Goal: Information Seeking & Learning: Learn about a topic

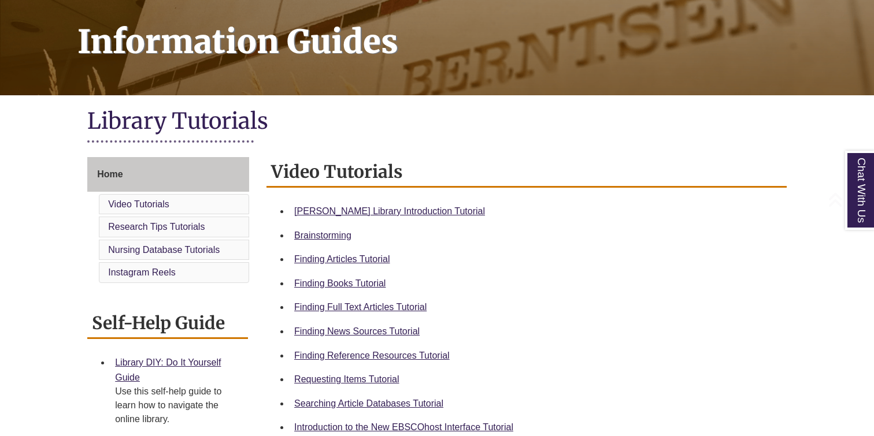
scroll to position [171, 0]
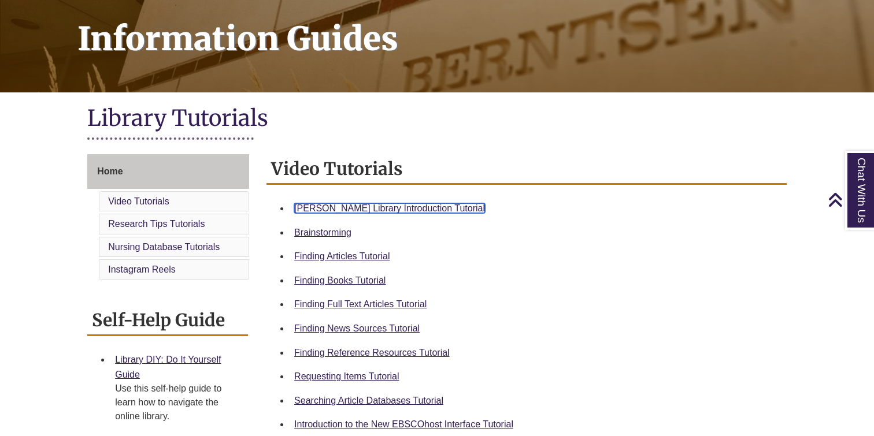
click at [396, 208] on link "[PERSON_NAME] Library Introduction Tutorial" at bounding box center [389, 209] width 191 height 10
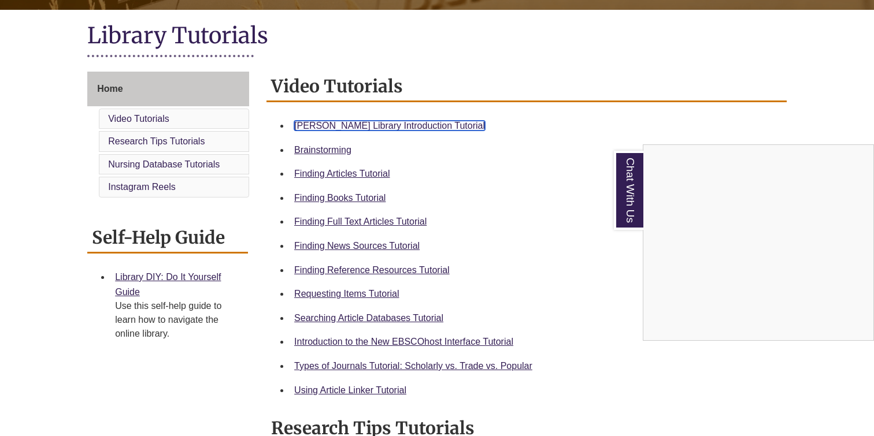
scroll to position [275, 0]
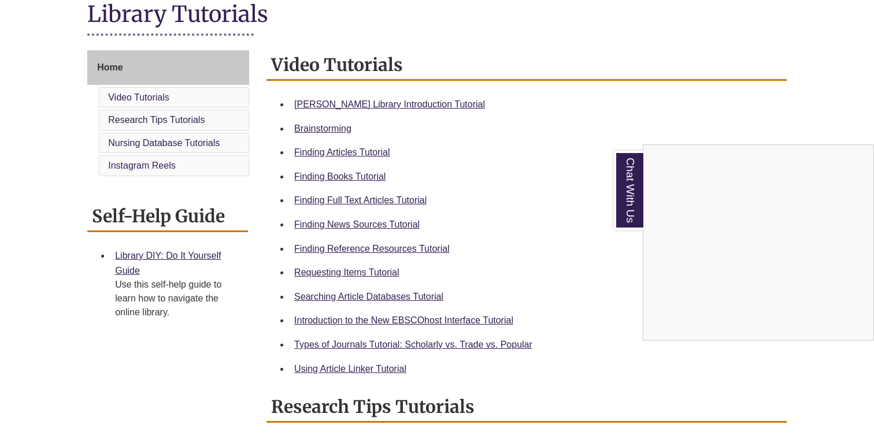
click at [363, 230] on div "Chat With Us" at bounding box center [437, 218] width 874 height 436
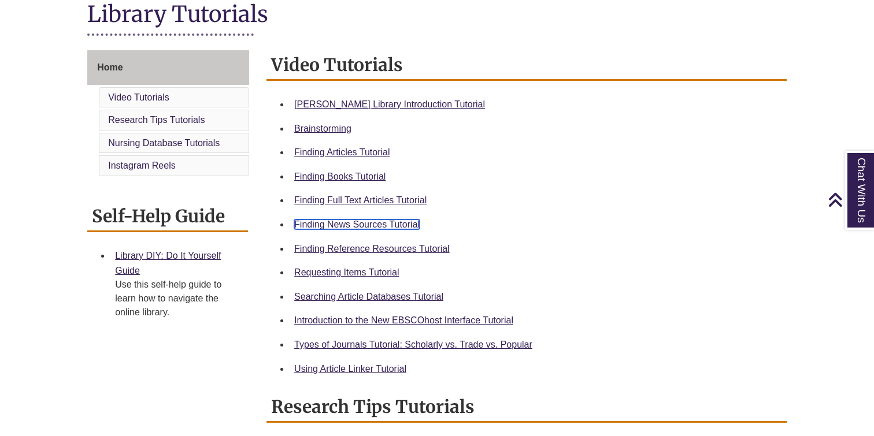
click at [364, 225] on link "Finding News Sources Tutorial" at bounding box center [356, 225] width 125 height 10
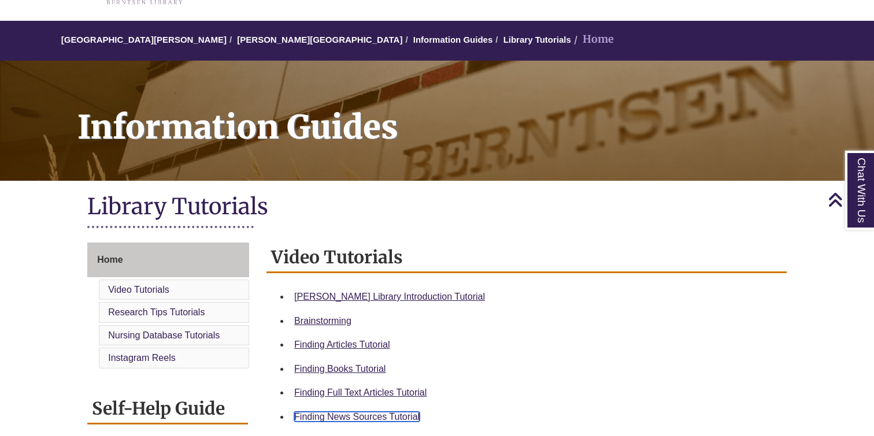
scroll to position [0, 0]
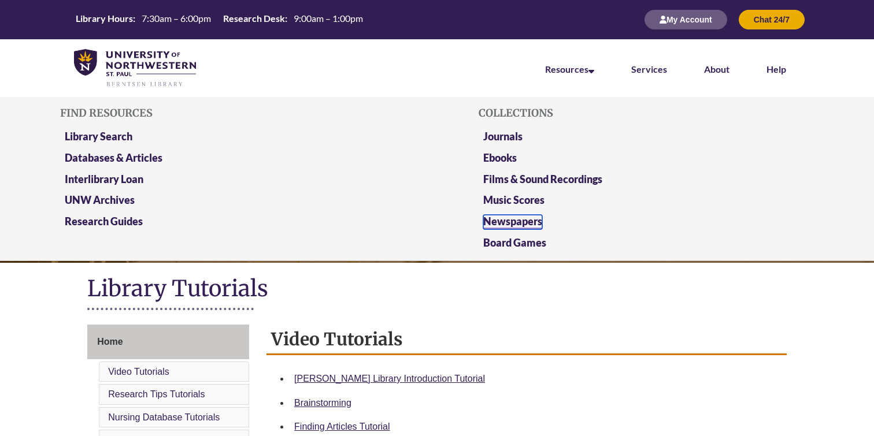
click at [524, 221] on link "Newspapers" at bounding box center [512, 222] width 59 height 14
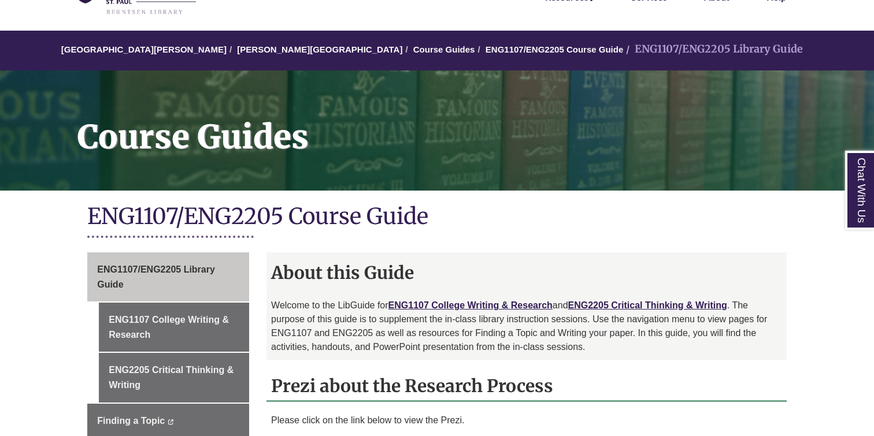
scroll to position [106, 0]
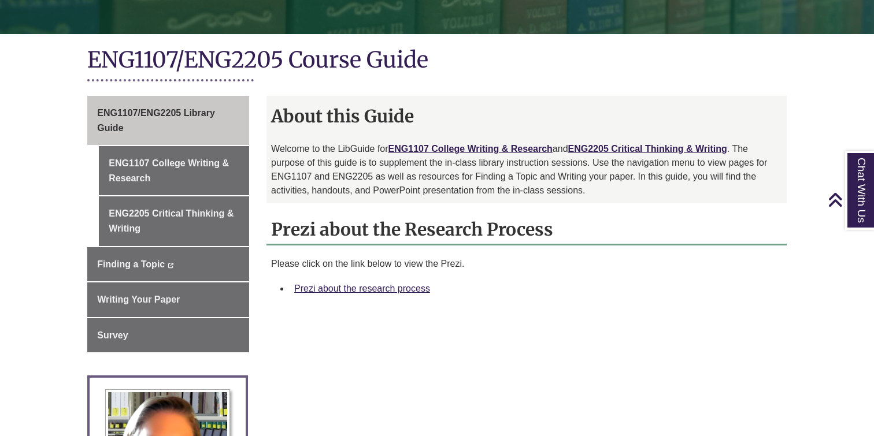
scroll to position [231, 0]
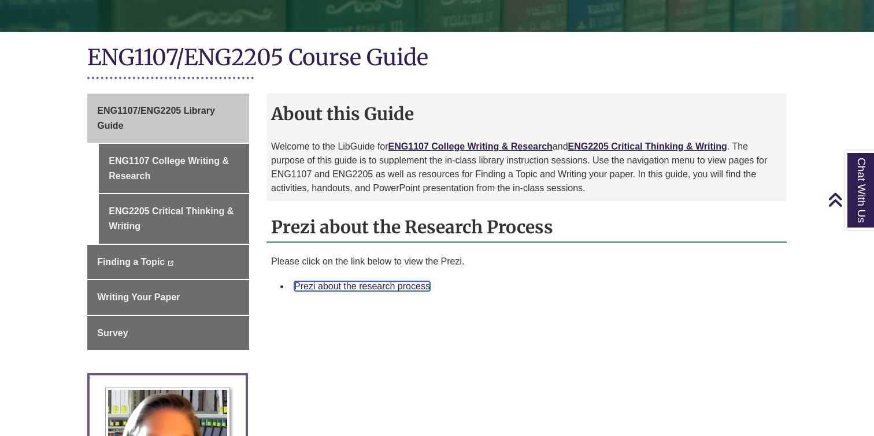
click at [325, 288] on link "Prezi about the research process" at bounding box center [362, 287] width 136 height 10
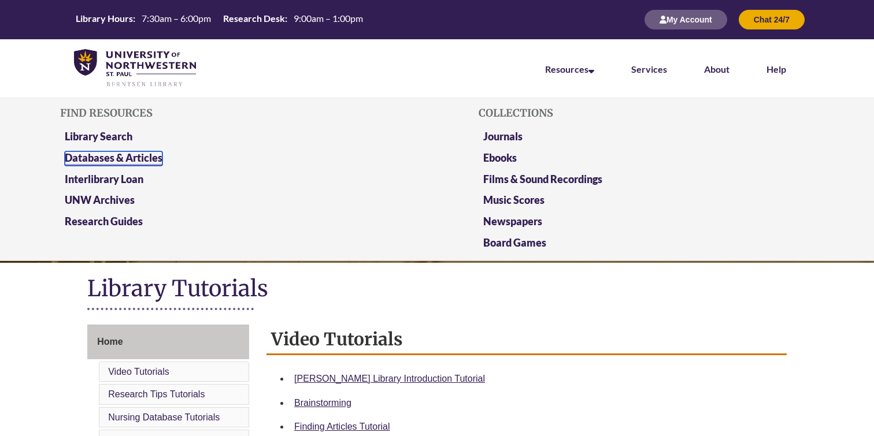
click at [150, 158] on link "Databases & Articles" at bounding box center [114, 158] width 98 height 14
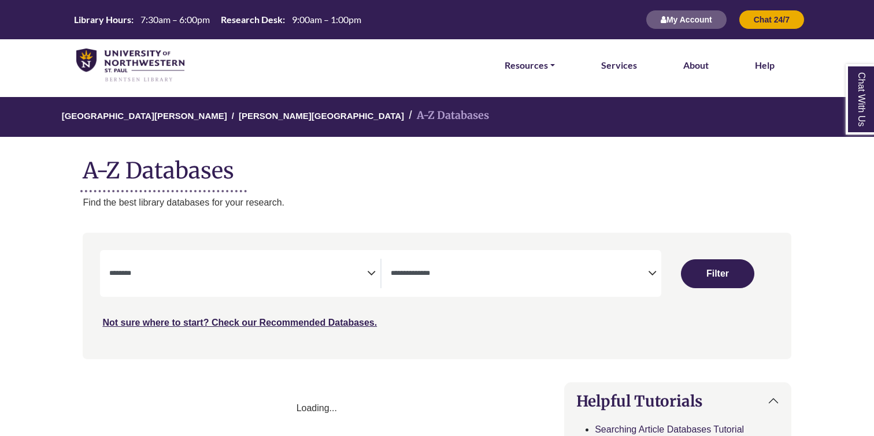
select select "Database Subject Filter"
select select "Database Types Filter"
select select "Database Subject Filter"
select select "Database Types Filter"
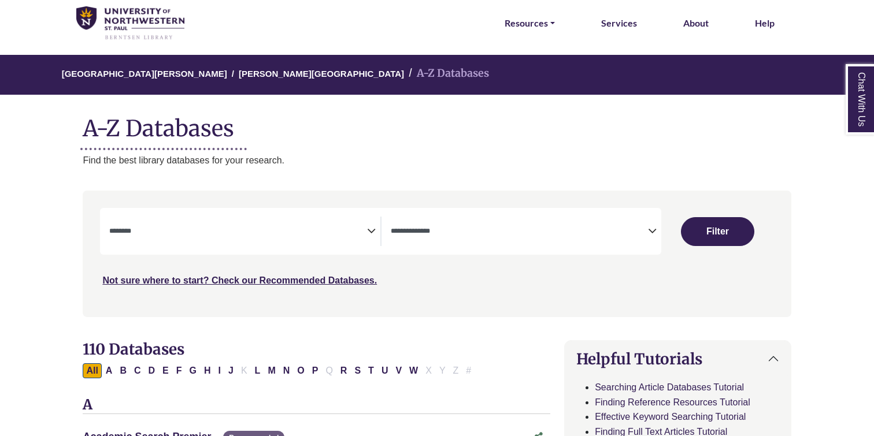
scroll to position [43, 0]
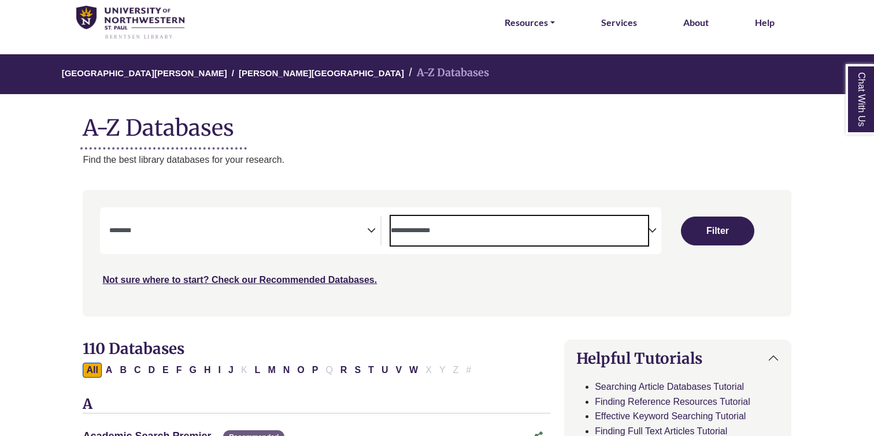
click at [438, 234] on textarea "Search" at bounding box center [520, 231] width 258 height 9
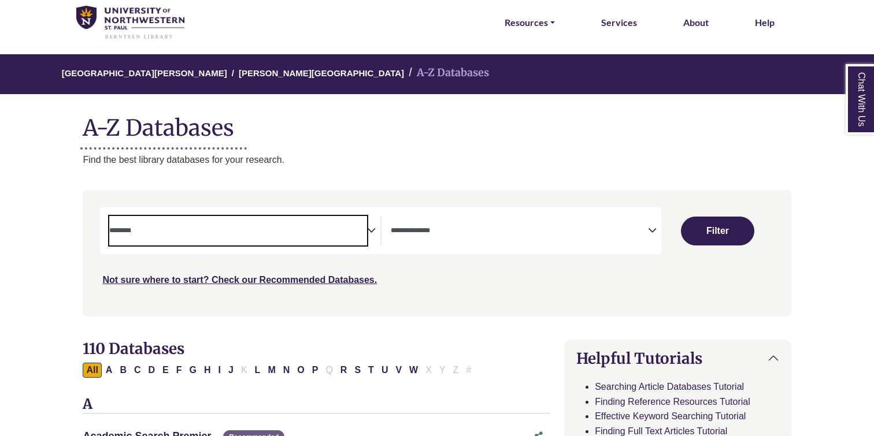
click at [238, 232] on textarea "Search" at bounding box center [238, 231] width 258 height 9
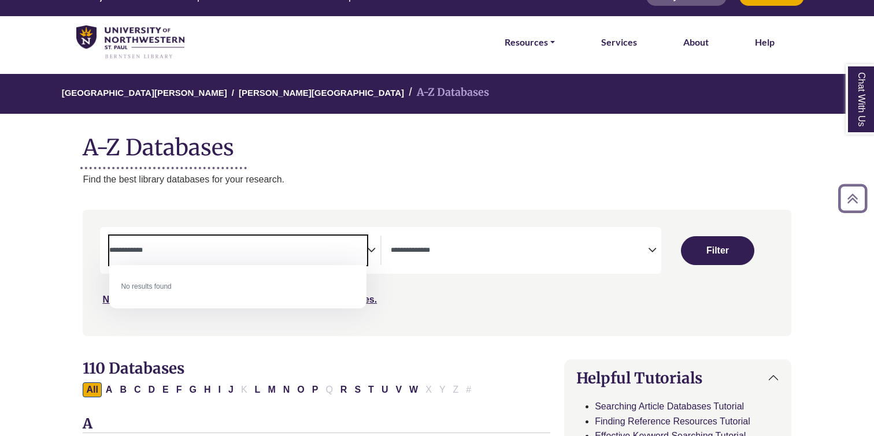
scroll to position [0, 0]
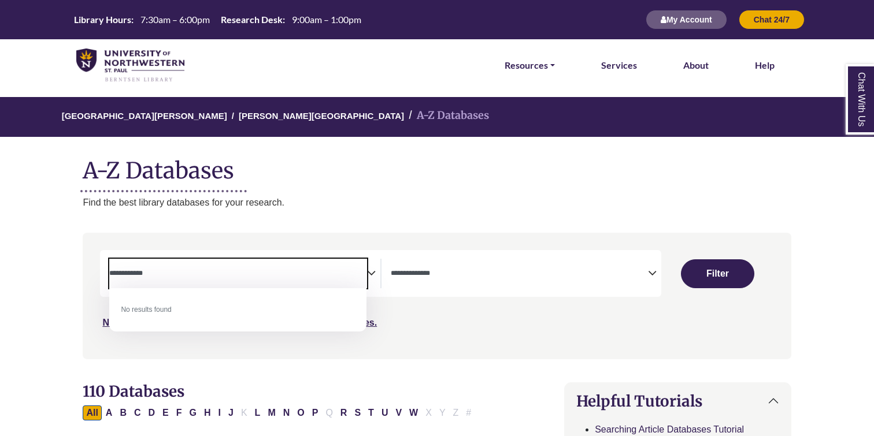
type textarea "**********"
click at [412, 271] on textarea "Search" at bounding box center [520, 274] width 258 height 9
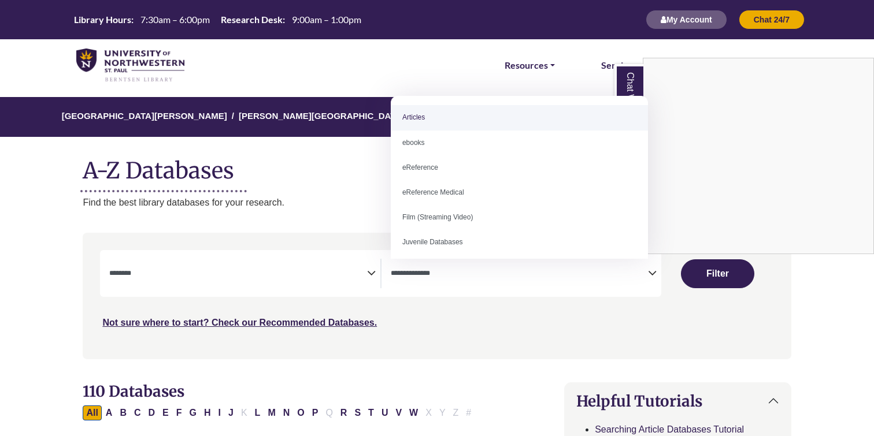
select select "*****"
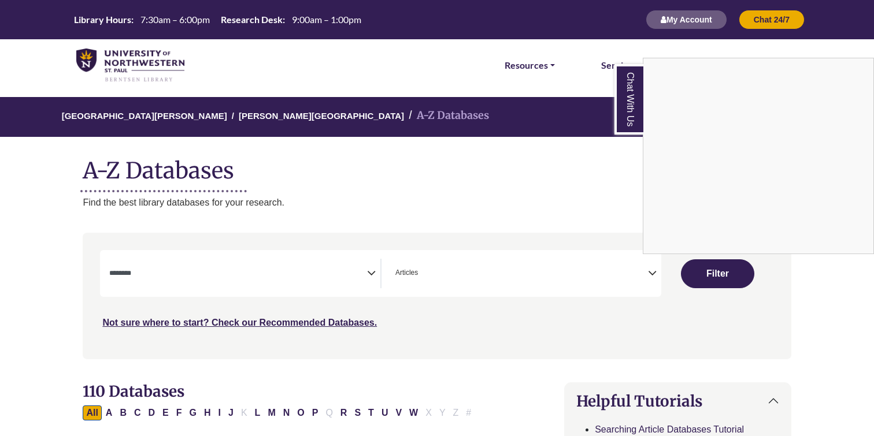
click at [261, 282] on div "Chat With Us" at bounding box center [437, 218] width 874 height 436
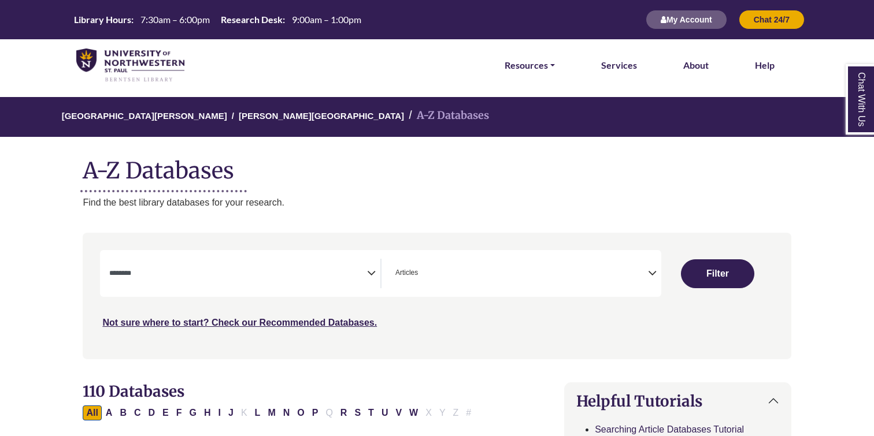
click at [329, 271] on textarea "Search" at bounding box center [238, 274] width 258 height 9
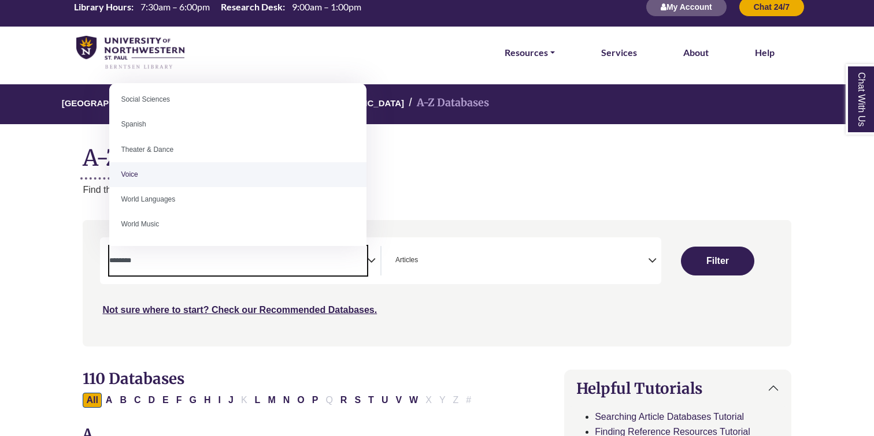
scroll to position [19, 0]
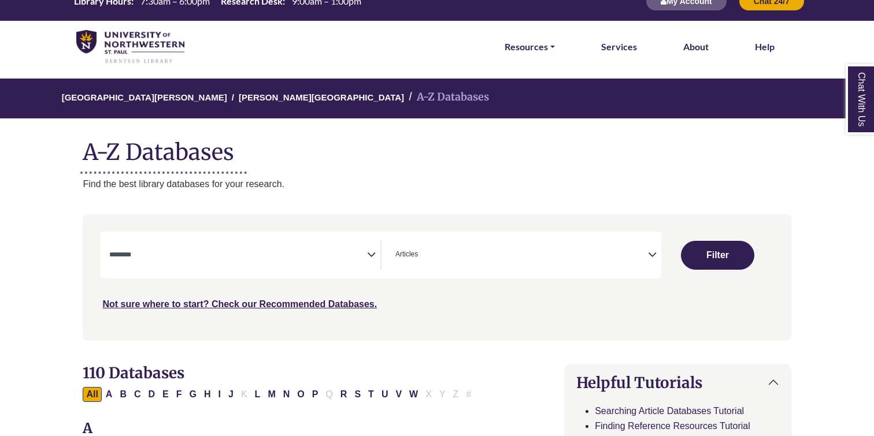
click at [423, 176] on div "University of Northwestern - St. Paul Berntsen Library A-Z Databases A-Z Databa…" at bounding box center [436, 135] width 743 height 113
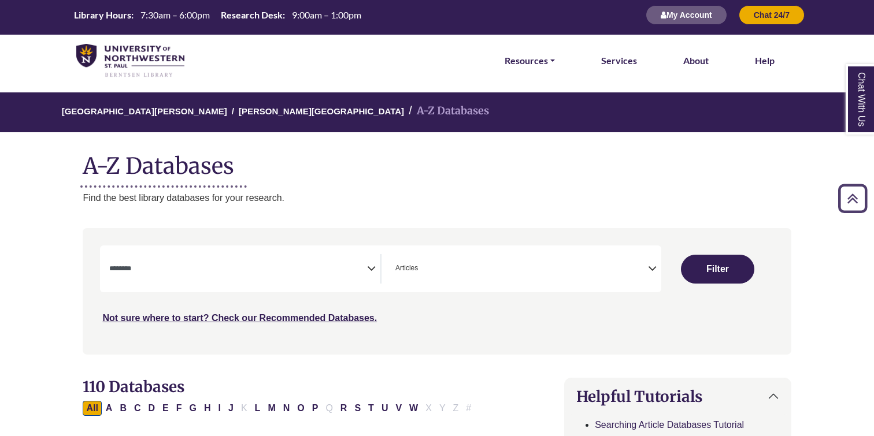
scroll to position [0, 0]
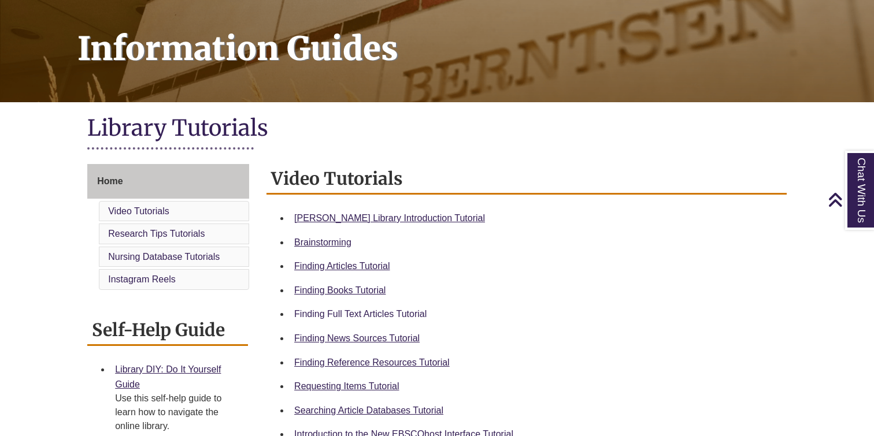
scroll to position [169, 0]
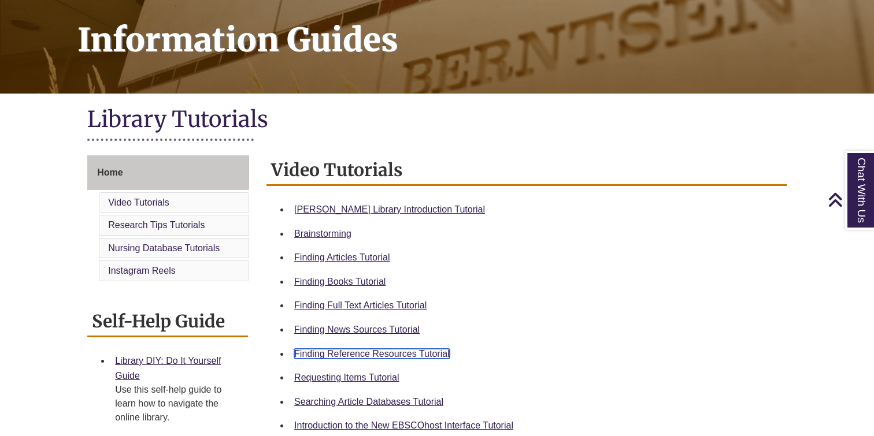
click at [335, 352] on link "Finding Reference Resources Tutorial" at bounding box center [372, 354] width 156 height 10
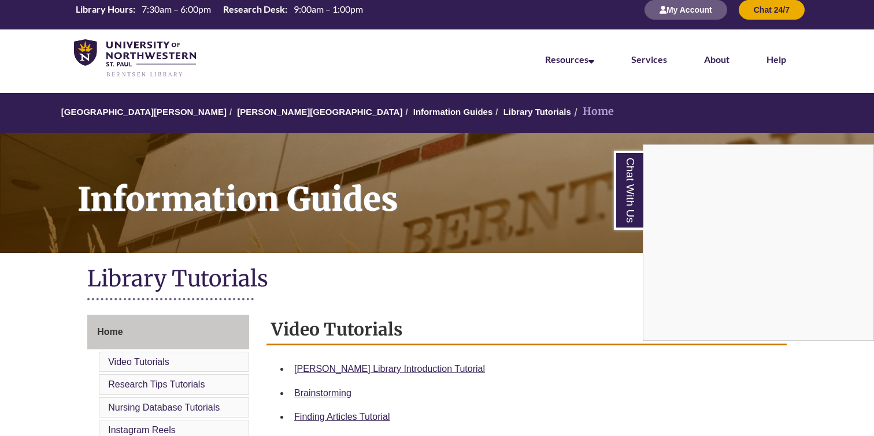
scroll to position [6, 0]
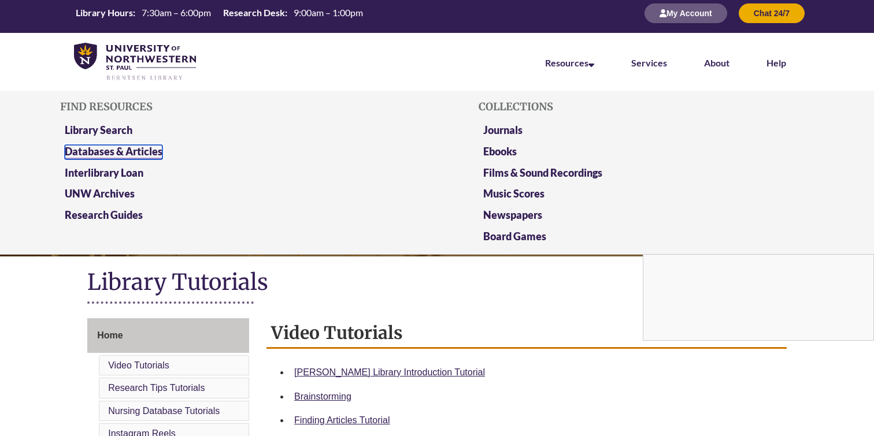
click at [149, 149] on link "Databases & Articles" at bounding box center [114, 152] width 98 height 14
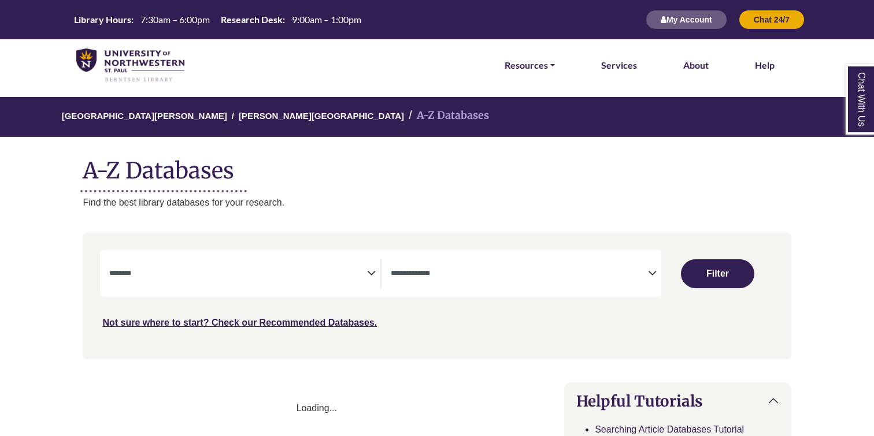
select select "Database Subject Filter"
select select "Database Types Filter"
select select "Database Subject Filter"
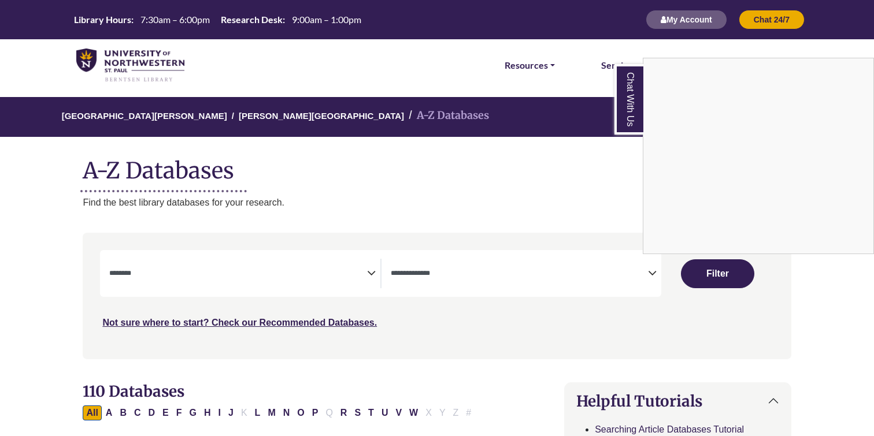
click at [431, 272] on div "Chat With Us" at bounding box center [437, 218] width 874 height 436
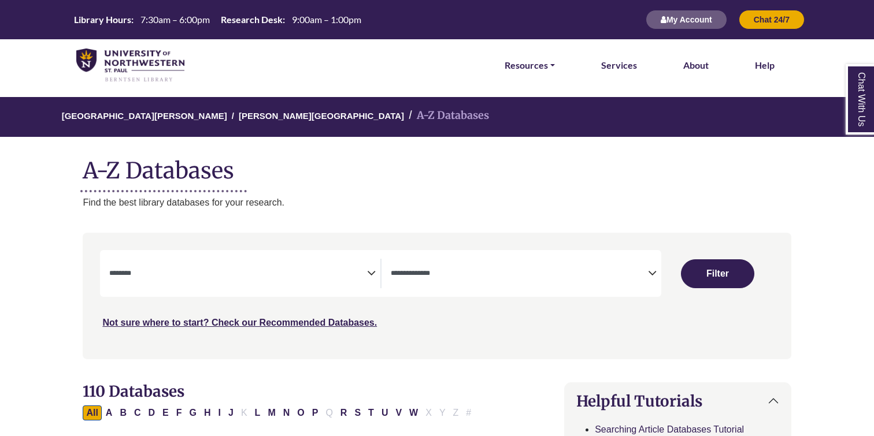
click at [648, 274] on textarea "Search" at bounding box center [520, 274] width 258 height 9
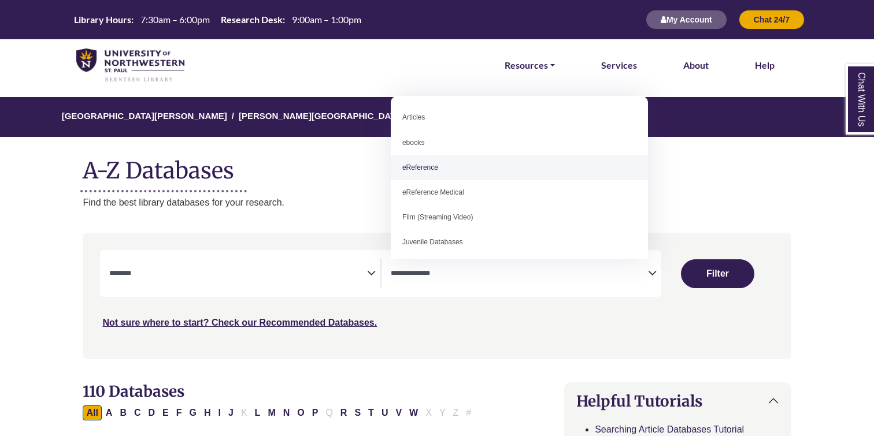
select select "*****"
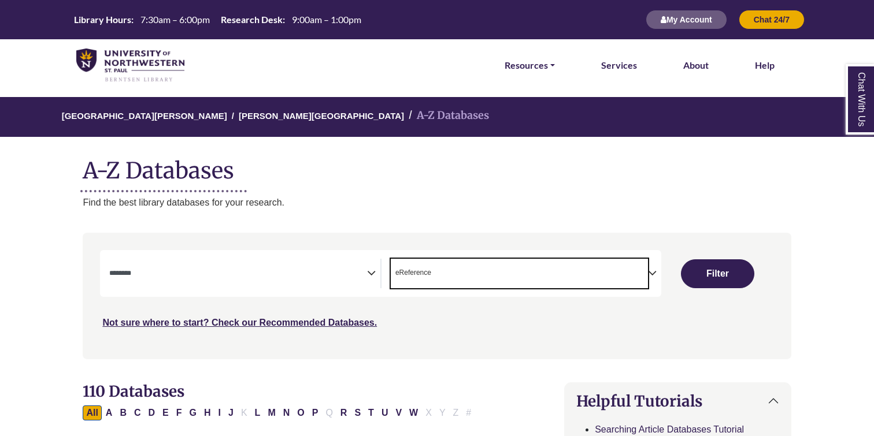
click at [258, 267] on span "Search filters" at bounding box center [238, 272] width 258 height 10
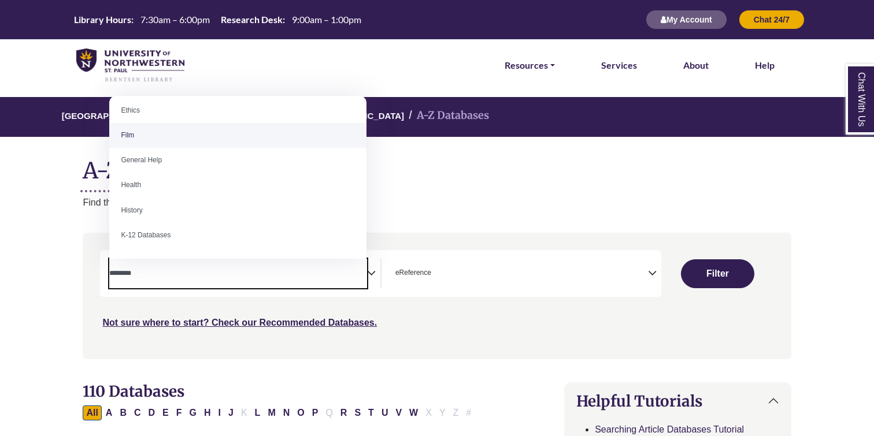
scroll to position [461, 0]
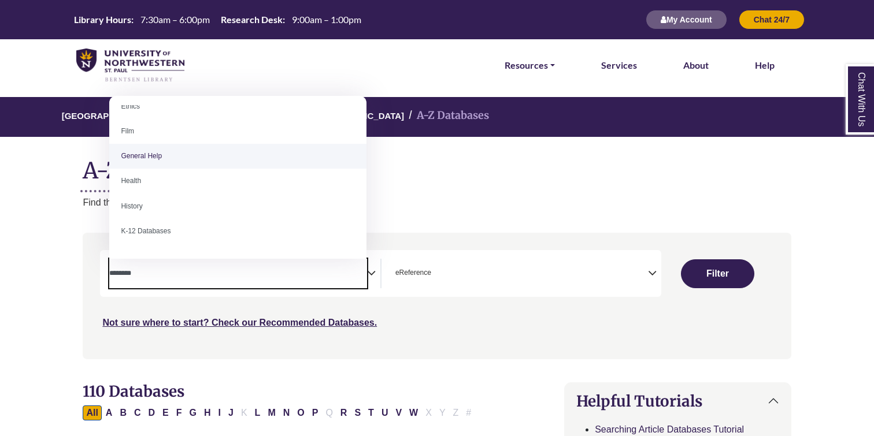
select select "*****"
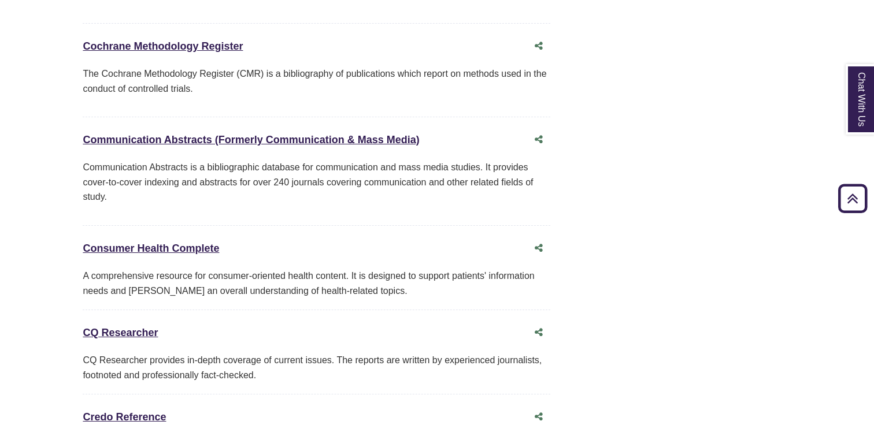
scroll to position [2627, 0]
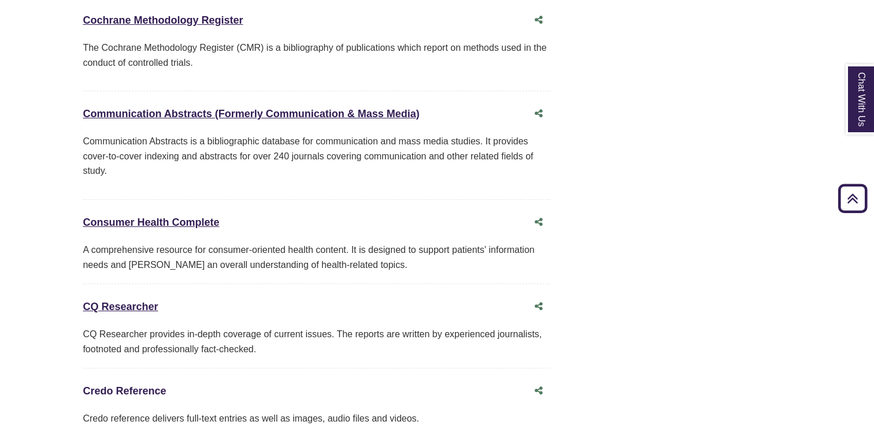
click at [144, 386] on link "Credo Reference This link opens in a new window" at bounding box center [124, 392] width 83 height 12
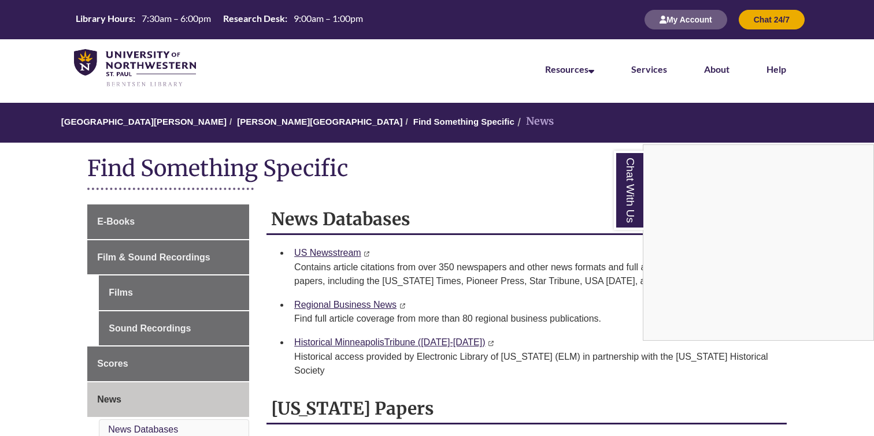
click at [695, 19] on div "Chat With Us" at bounding box center [437, 218] width 874 height 436
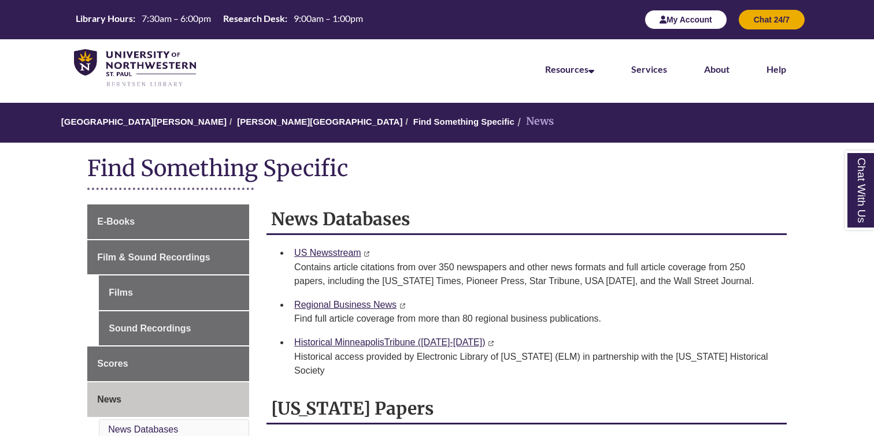
click at [672, 19] on button "My Account" at bounding box center [686, 20] width 83 height 20
